Goal: Task Accomplishment & Management: Use online tool/utility

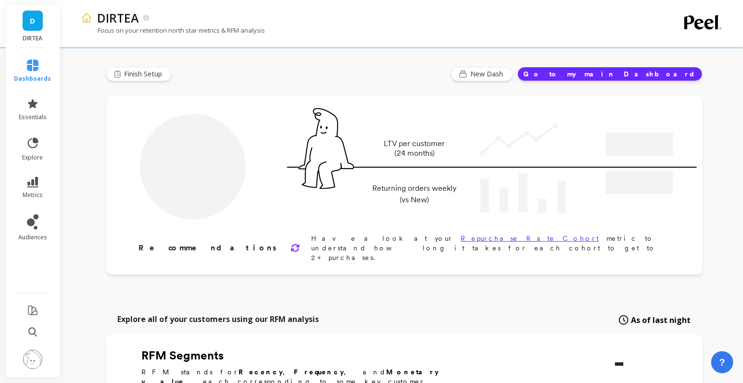
type input "Champions"
type input "13318"
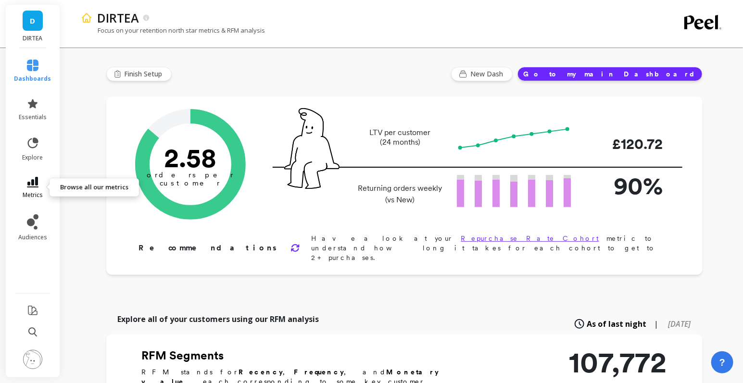
click at [34, 187] on icon at bounding box center [33, 182] width 12 height 11
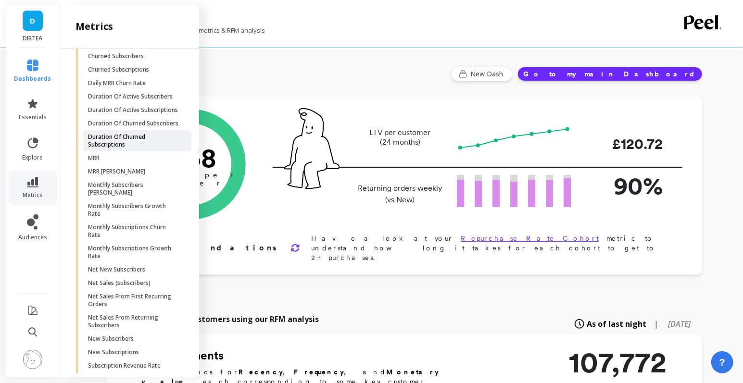
scroll to position [2815, 0]
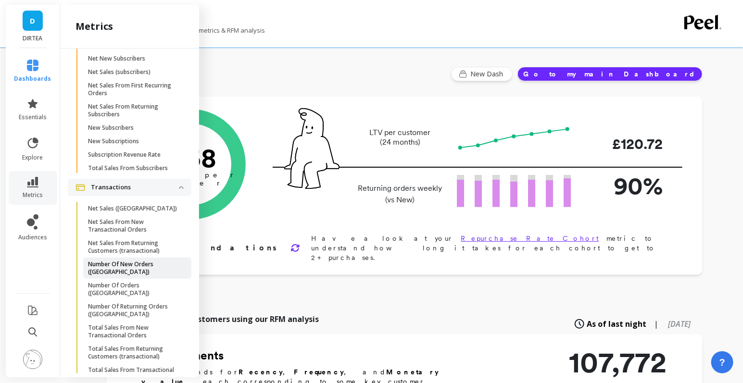
click at [142, 268] on link "Number Of New Orders ([GEOGRAPHIC_DATA])" at bounding box center [137, 268] width 108 height 21
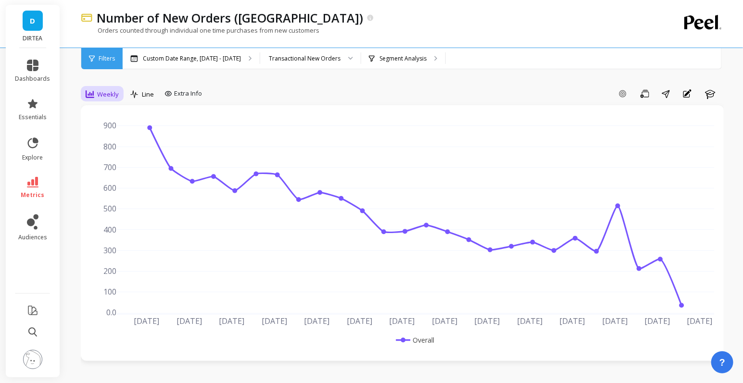
click at [103, 88] on div "Weekly" at bounding box center [102, 94] width 33 height 12
click at [117, 173] on div "Monthly" at bounding box center [116, 170] width 55 height 9
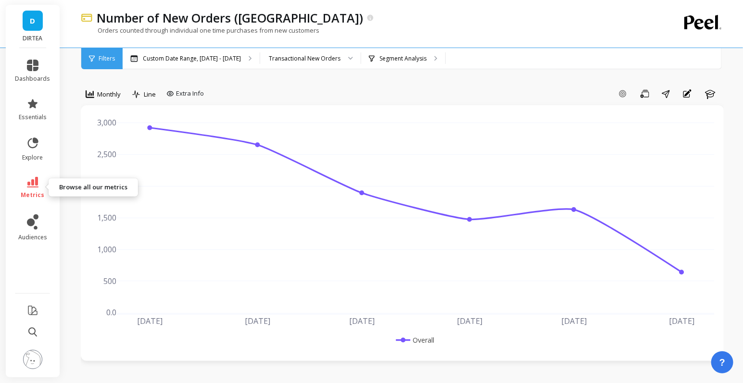
click at [34, 184] on icon at bounding box center [33, 182] width 12 height 11
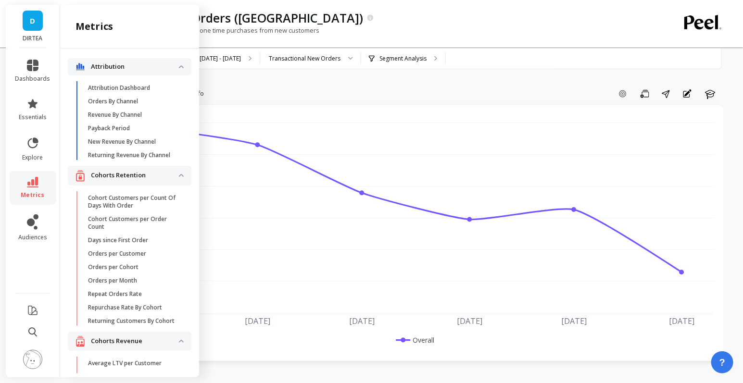
scroll to position [2785, 0]
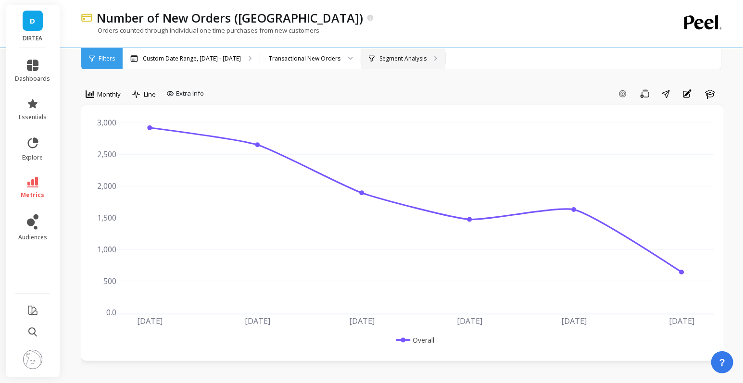
click at [392, 64] on div "Segment Analysis" at bounding box center [403, 58] width 84 height 21
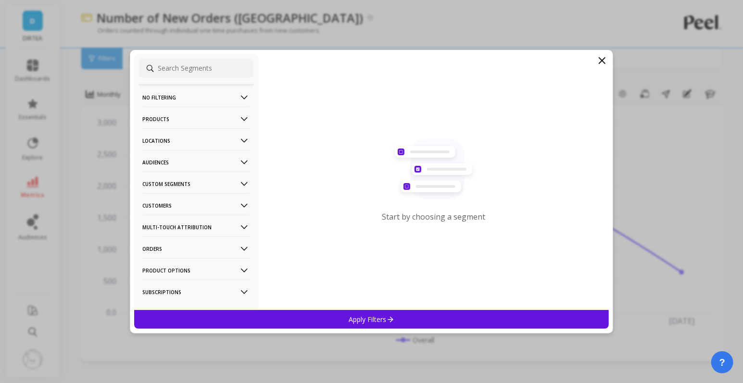
click at [215, 117] on p "Products" at bounding box center [196, 119] width 107 height 25
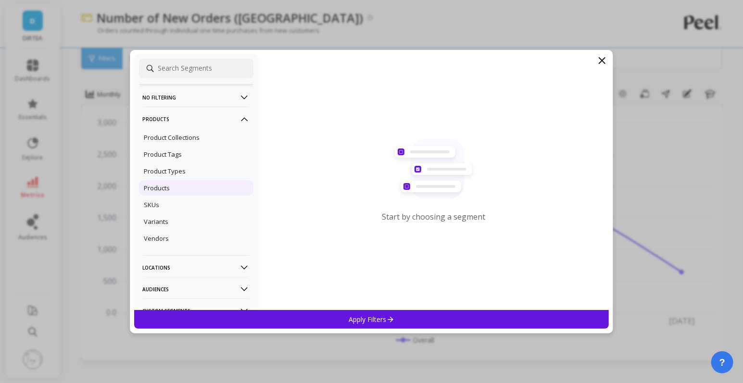
click at [176, 186] on div "Products" at bounding box center [196, 187] width 114 height 15
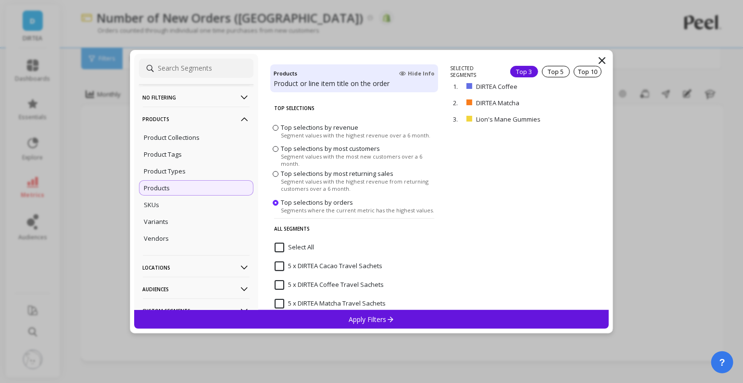
click at [282, 247] on input "Select All" at bounding box center [293, 248] width 39 height 10
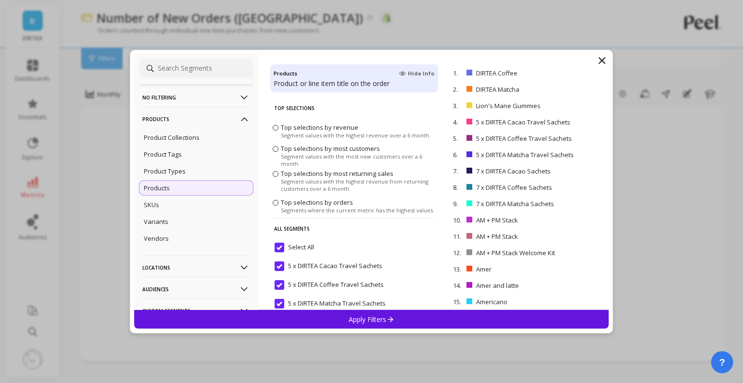
click at [370, 319] on p "Apply Filters" at bounding box center [371, 319] width 46 height 9
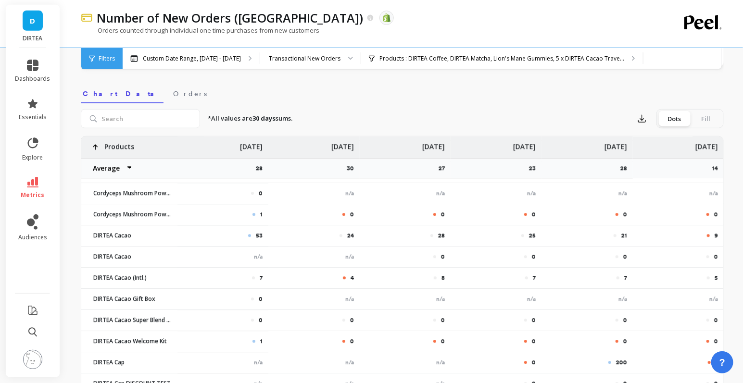
scroll to position [1183, 0]
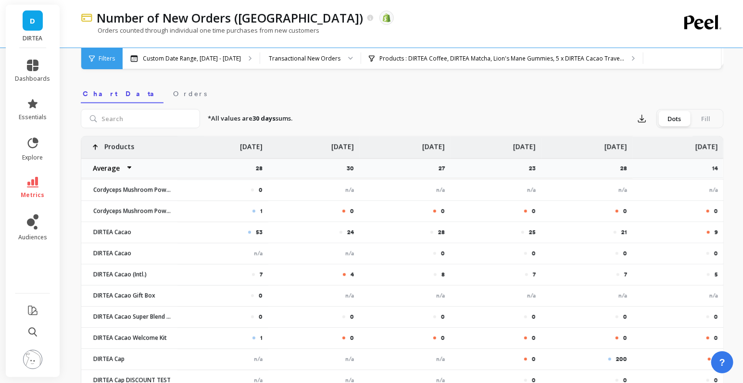
click at [704, 116] on div "Fill" at bounding box center [706, 118] width 32 height 15
click at [0, 0] on input "Dots Fill" at bounding box center [0, 0] width 0 height 0
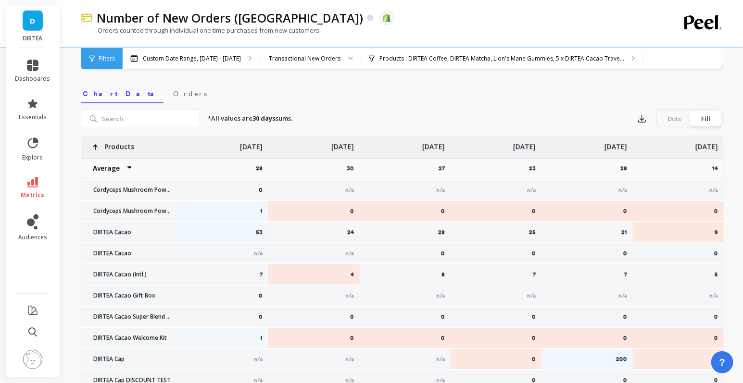
click at [676, 118] on div "Dots" at bounding box center [674, 118] width 32 height 15
click at [0, 0] on input "Dots Fill" at bounding box center [0, 0] width 0 height 0
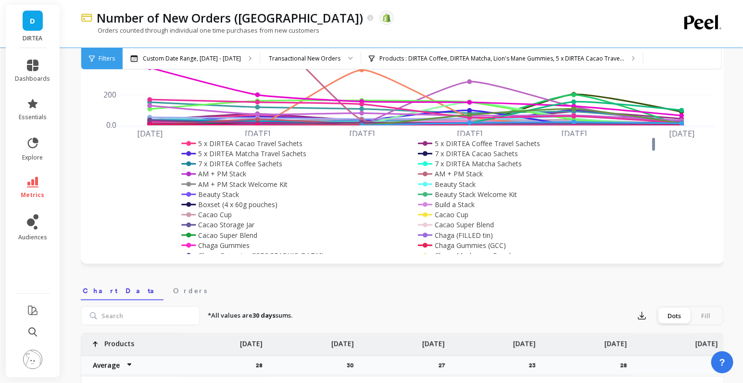
scroll to position [0, 0]
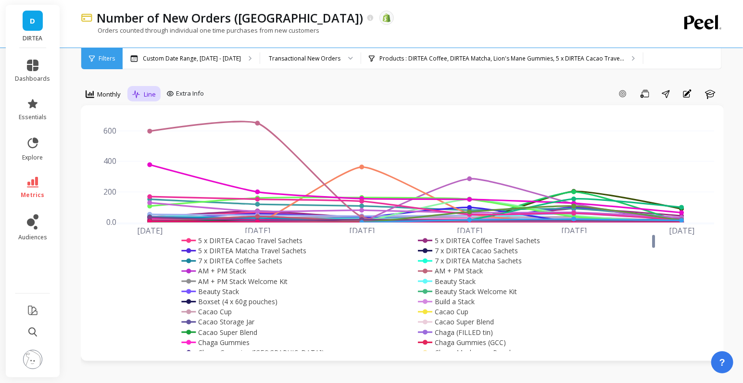
click at [152, 94] on span "Line" at bounding box center [150, 94] width 12 height 9
click at [154, 130] on div "Bar" at bounding box center [163, 134] width 55 height 9
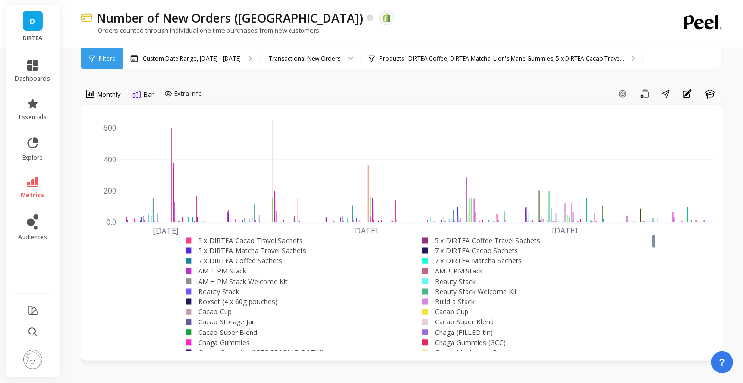
click at [148, 92] on span "Bar" at bounding box center [149, 94] width 10 height 9
click at [158, 149] on div "Stacked Bar" at bounding box center [163, 152] width 55 height 9
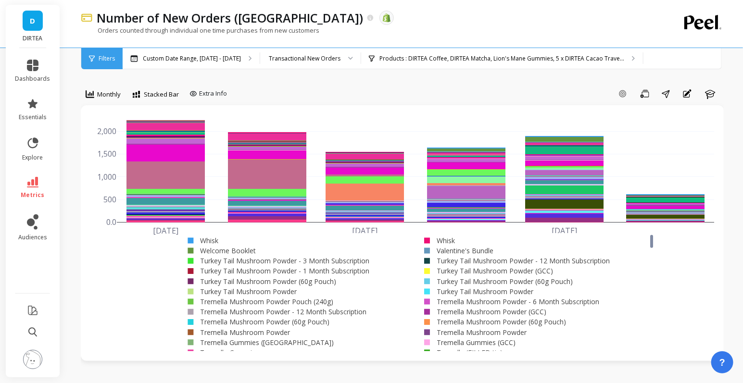
click at [36, 186] on icon at bounding box center [33, 182] width 12 height 11
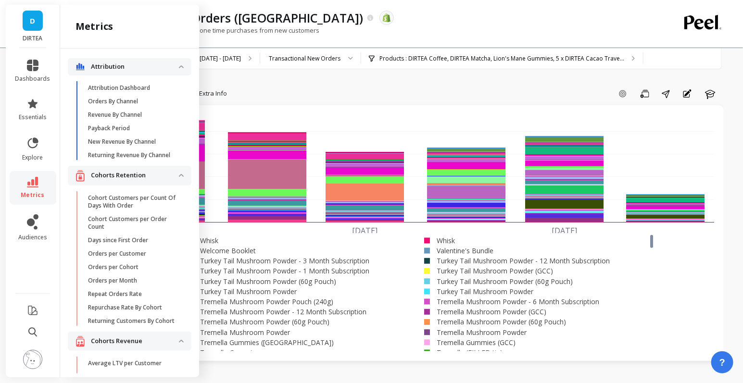
scroll to position [2754, 0]
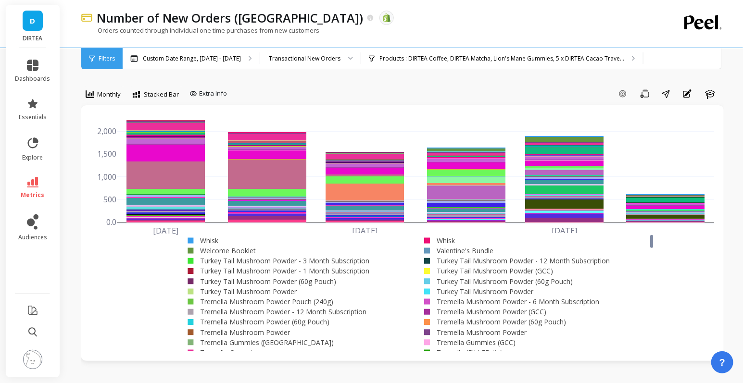
click at [325, 98] on div "Add Goal Save Share Annotations Learn" at bounding box center [477, 93] width 493 height 15
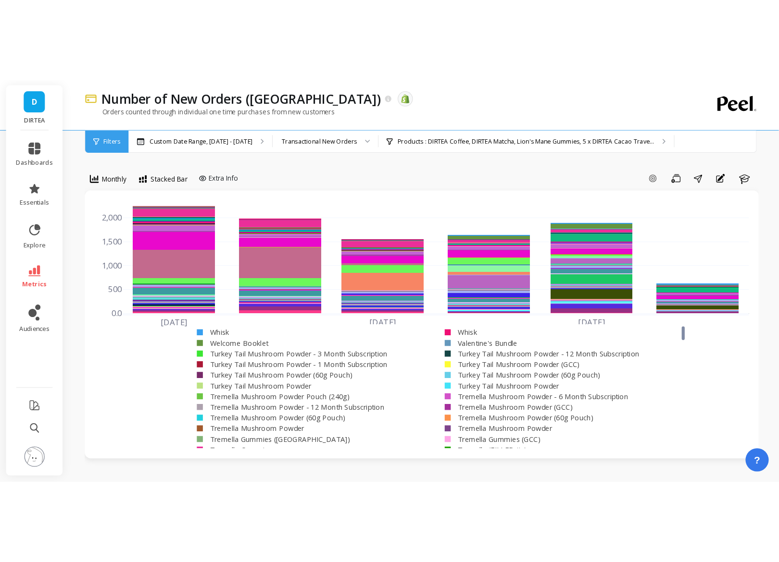
scroll to position [0, 0]
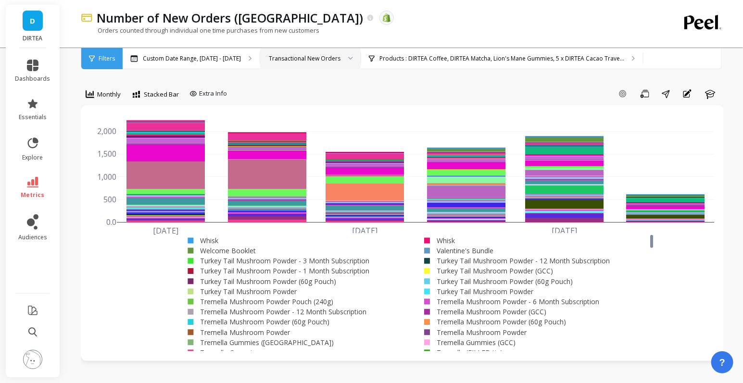
click at [327, 61] on div "Transactional New Orders" at bounding box center [305, 58] width 72 height 9
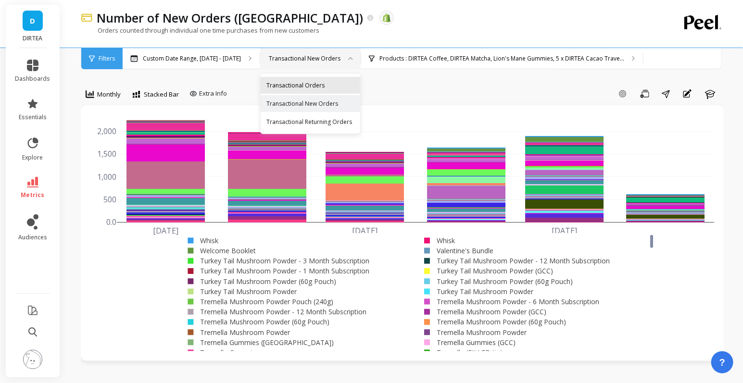
click at [320, 83] on div "Transactional Orders" at bounding box center [310, 85] width 88 height 9
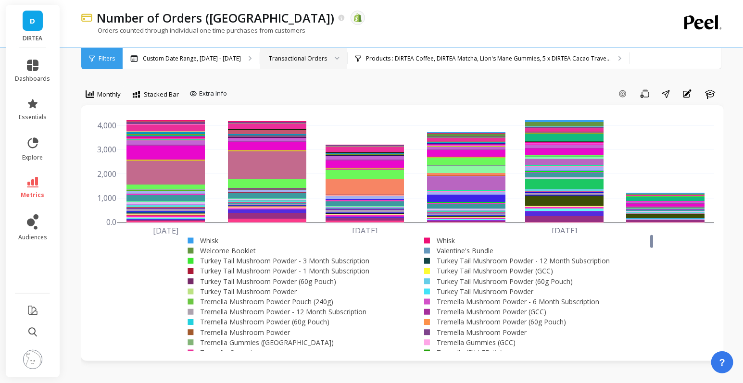
click at [276, 55] on div "Transactional Orders" at bounding box center [298, 58] width 58 height 9
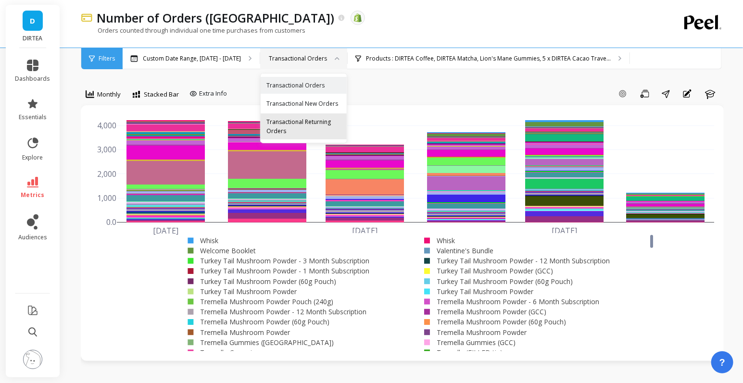
click at [315, 124] on div "Transactional Returning Orders" at bounding box center [303, 126] width 75 height 18
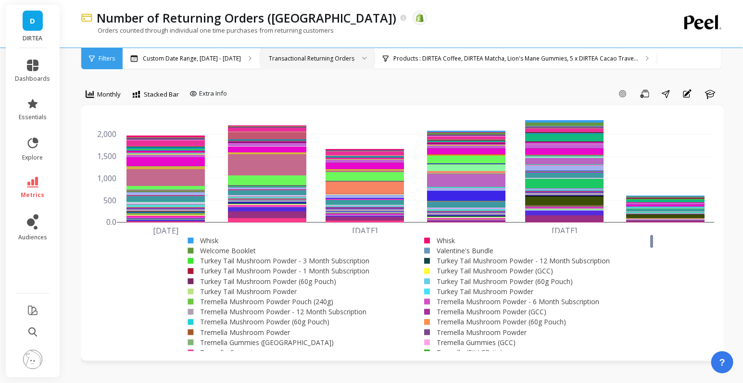
click at [304, 57] on div "Transactional Returning Orders" at bounding box center [312, 58] width 86 height 9
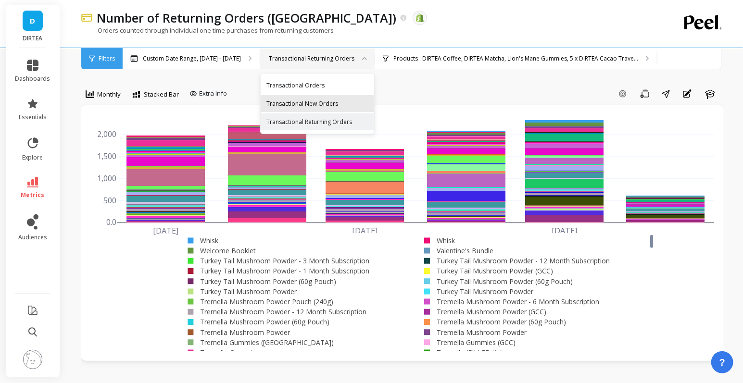
click at [305, 100] on div "Transactional New Orders" at bounding box center [317, 103] width 102 height 9
